Goal: Transaction & Acquisition: Subscribe to service/newsletter

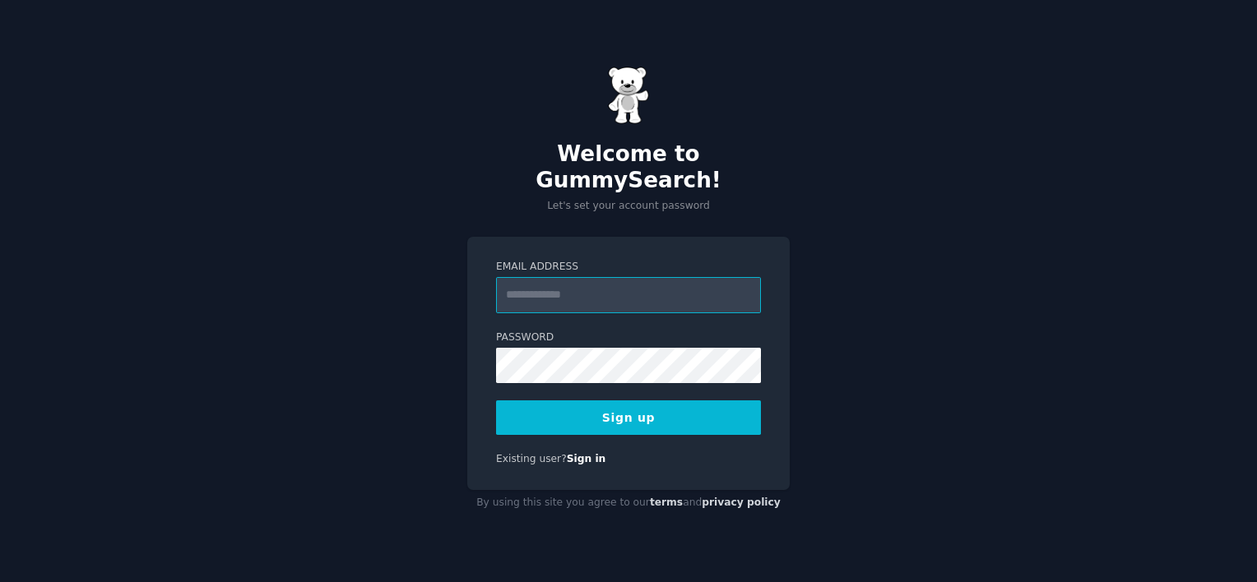
click at [662, 288] on input "Email Address" at bounding box center [628, 295] width 265 height 36
type input "**********"
click at [652, 401] on button "Sign up" at bounding box center [628, 418] width 265 height 35
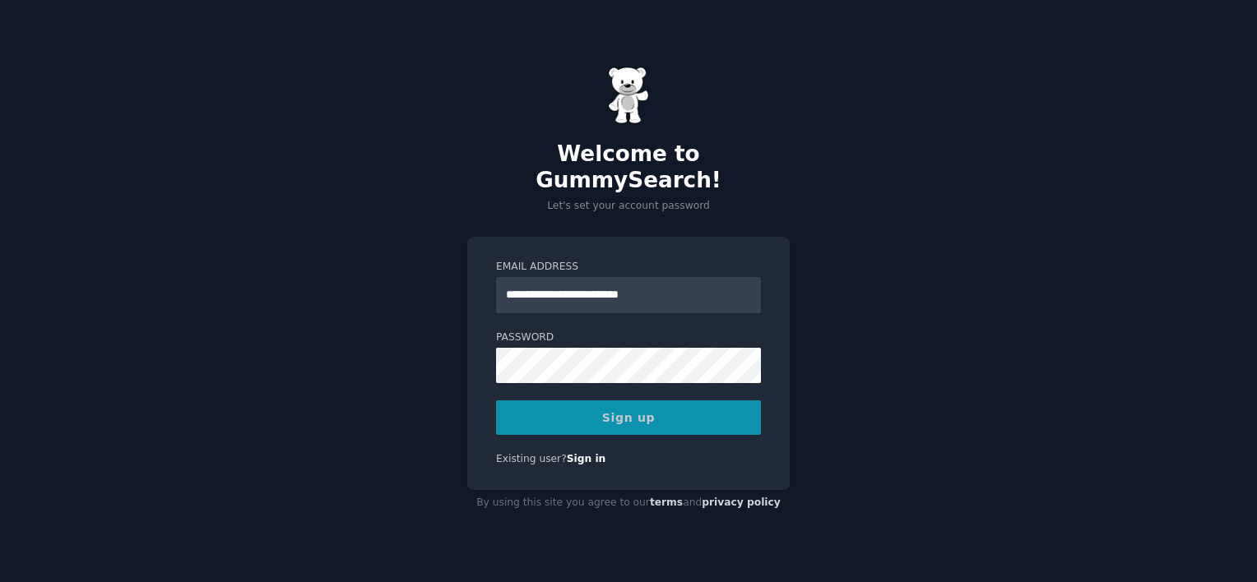
click at [654, 401] on div "Sign up" at bounding box center [628, 418] width 265 height 35
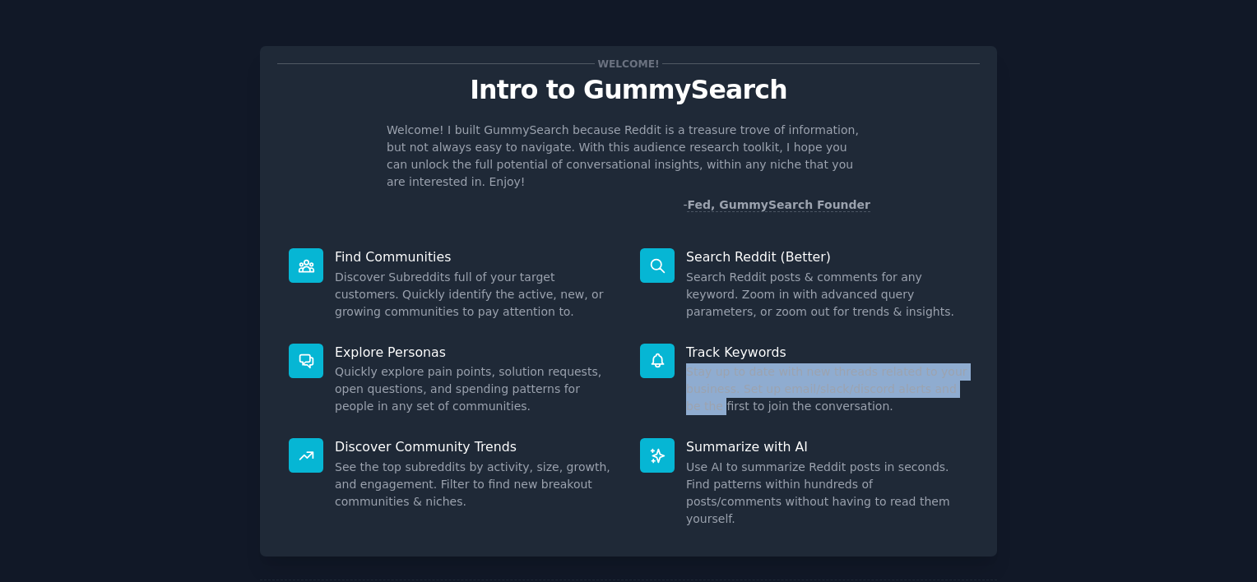
drag, startPoint x: 0, startPoint y: 0, endPoint x: 915, endPoint y: 335, distance: 974.1
click at [915, 335] on div "Track Keywords Stay up to date with new threads related to your business. Set u…" at bounding box center [804, 379] width 351 height 95
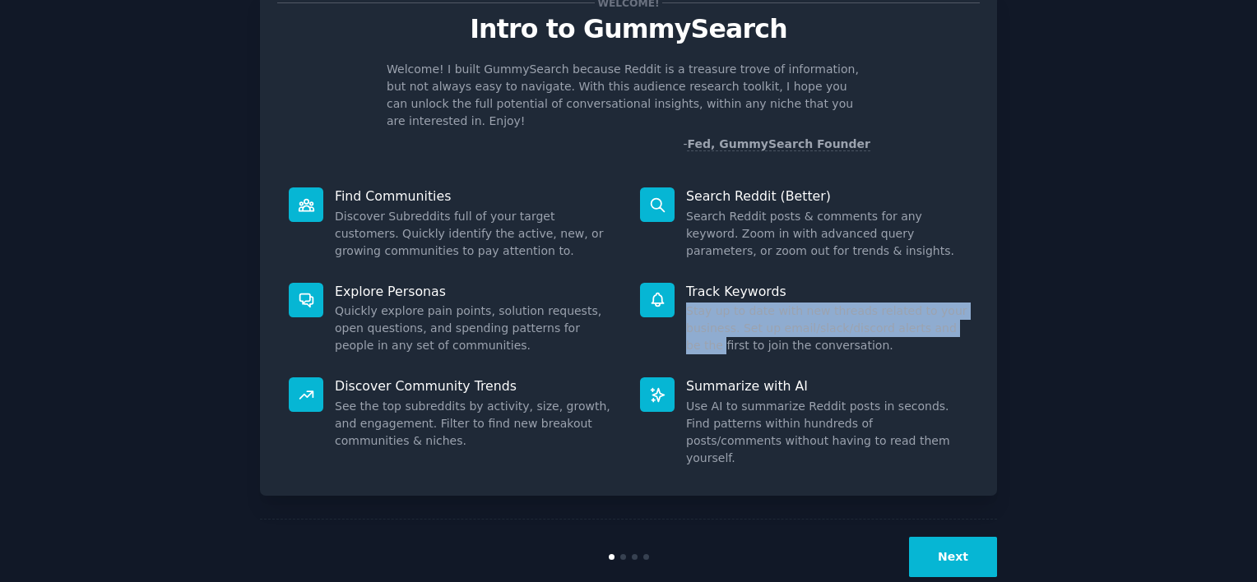
click at [944, 537] on button "Next" at bounding box center [953, 557] width 88 height 40
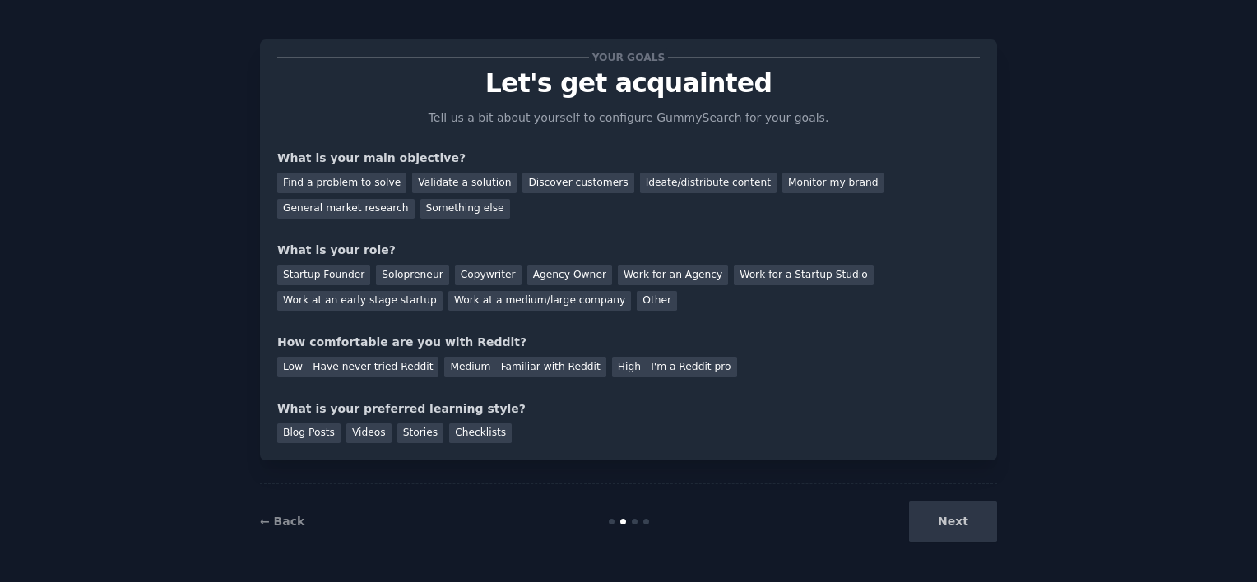
scroll to position [7, 0]
click at [944, 513] on div "Next" at bounding box center [874, 522] width 246 height 40
click at [944, 531] on div "Next" at bounding box center [874, 522] width 246 height 40
click at [449, 179] on div "Validate a solution" at bounding box center [464, 183] width 104 height 21
click at [648, 187] on div "Ideate/distribute content" at bounding box center [708, 183] width 137 height 21
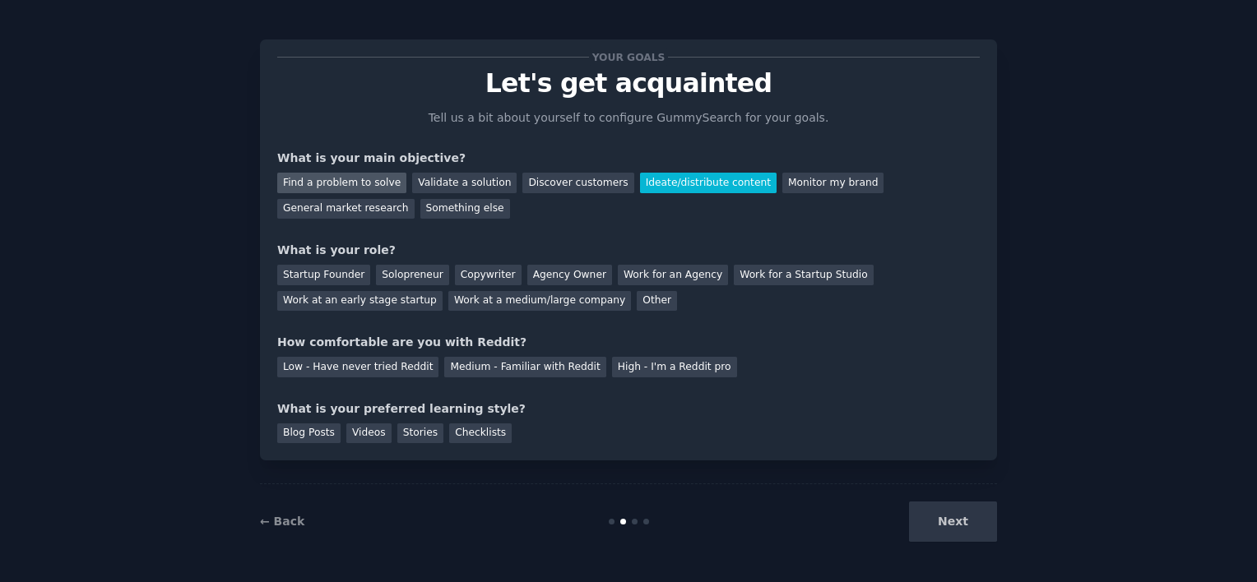
click at [372, 184] on div "Find a problem to solve" at bounding box center [341, 183] width 129 height 21
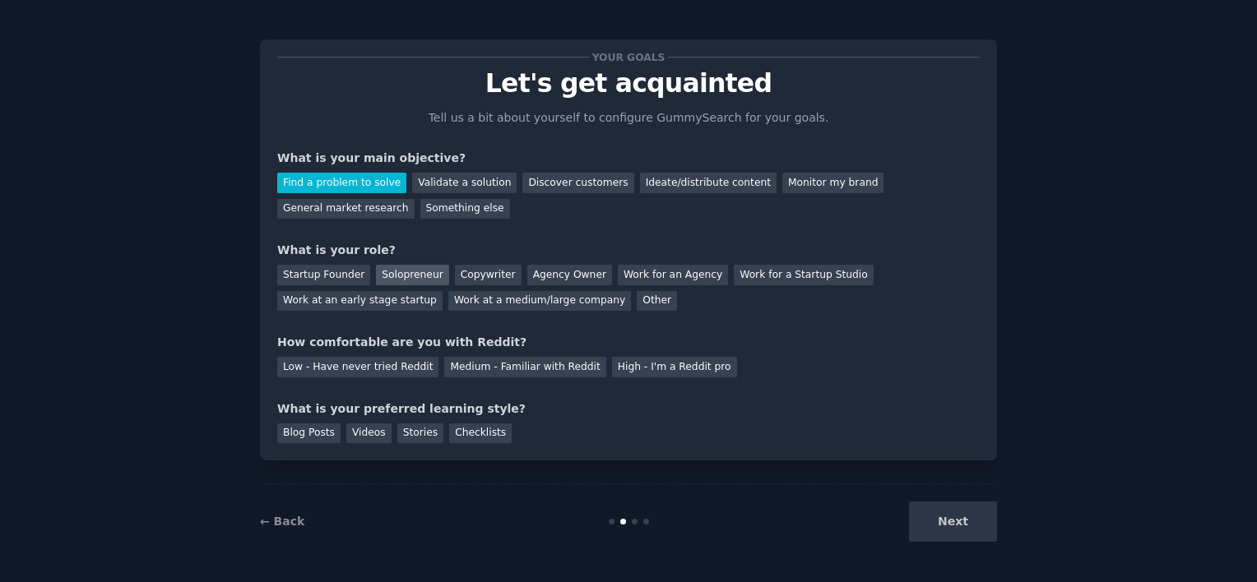
click at [408, 265] on div "Solopreneur" at bounding box center [412, 275] width 72 height 21
click at [444, 374] on div "Medium - Familiar with Reddit" at bounding box center [524, 367] width 161 height 21
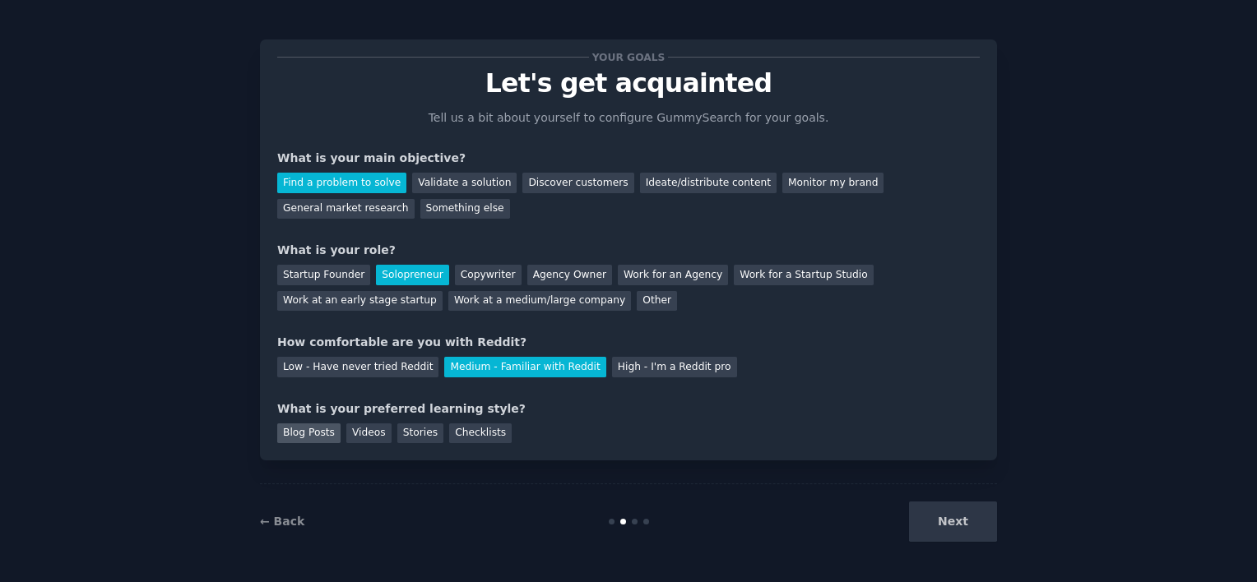
click at [330, 434] on div "Blog Posts" at bounding box center [308, 434] width 63 height 21
click at [938, 524] on button "Next" at bounding box center [953, 522] width 88 height 40
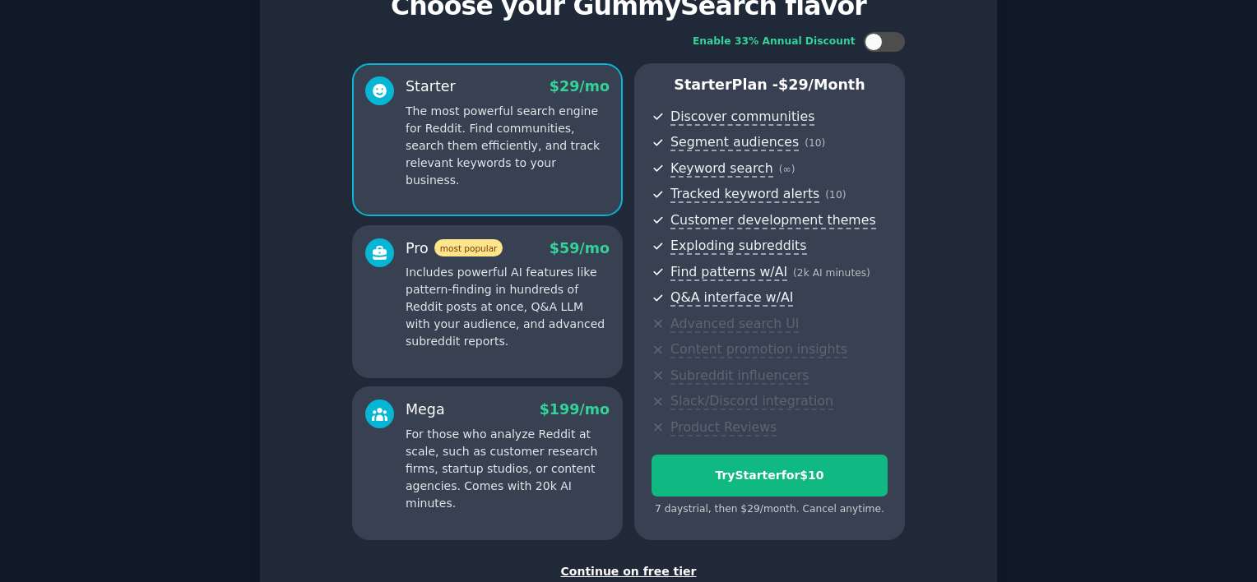
scroll to position [86, 0]
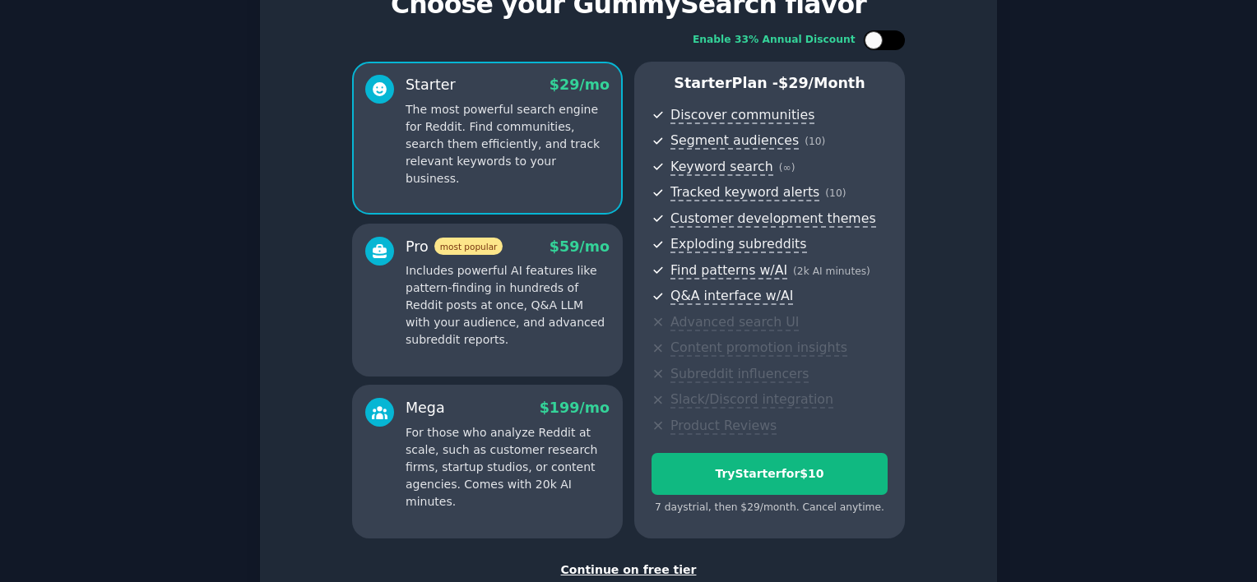
click at [888, 44] on div at bounding box center [884, 40] width 41 height 20
click at [888, 44] on div at bounding box center [895, 40] width 18 height 18
checkbox input "false"
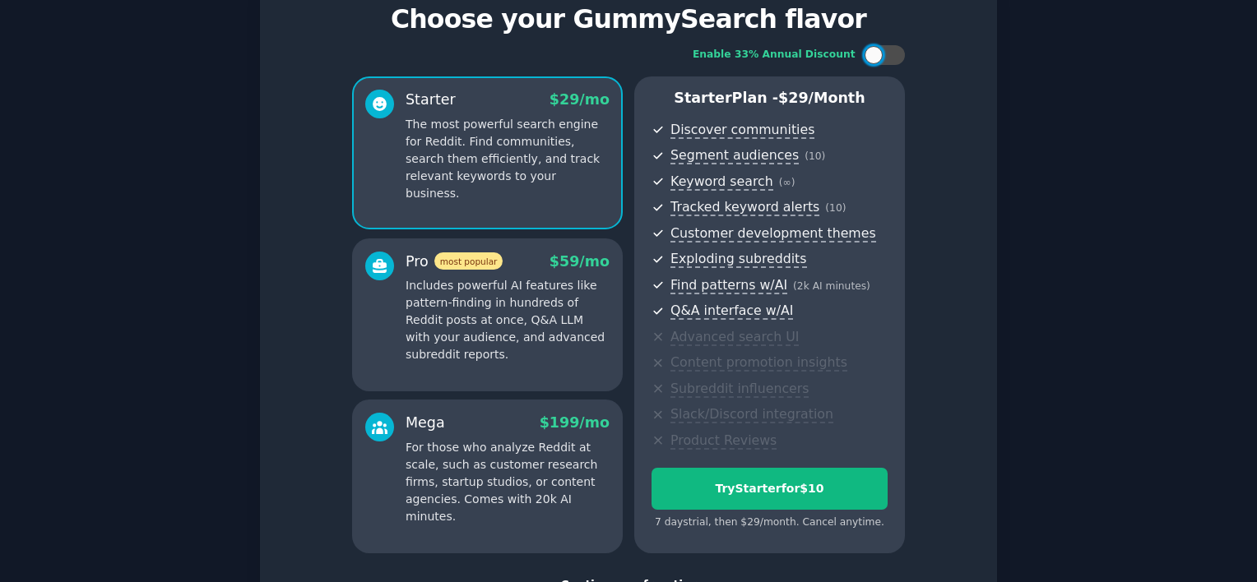
scroll to position [72, 0]
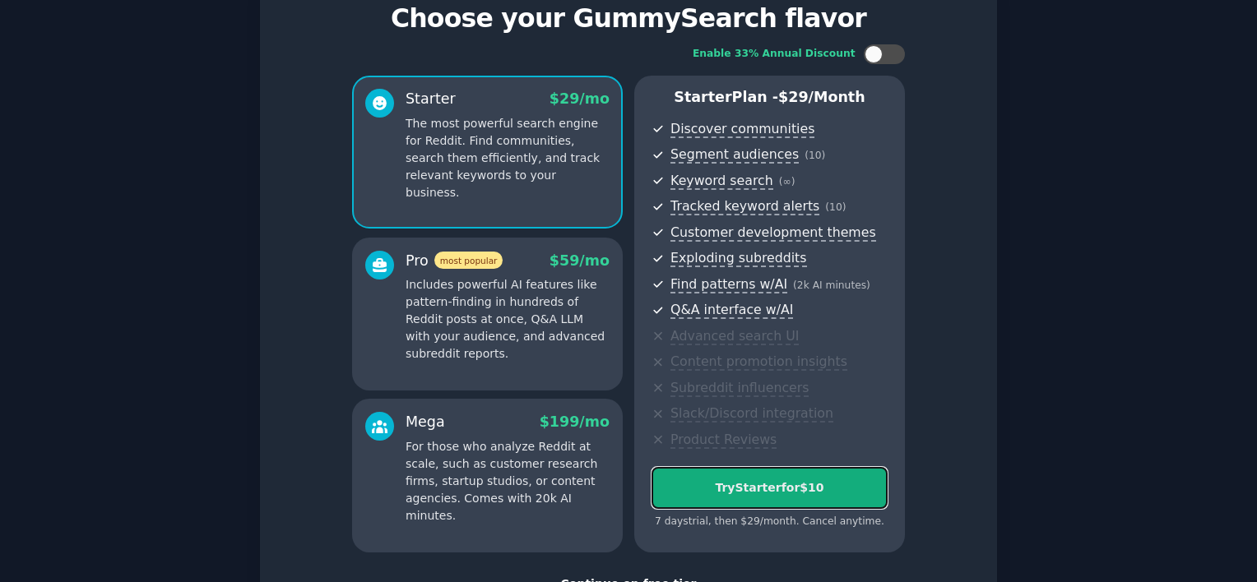
click at [804, 481] on div "Try Starter for $10" at bounding box center [769, 488] width 234 height 17
